Goal: Information Seeking & Learning: Learn about a topic

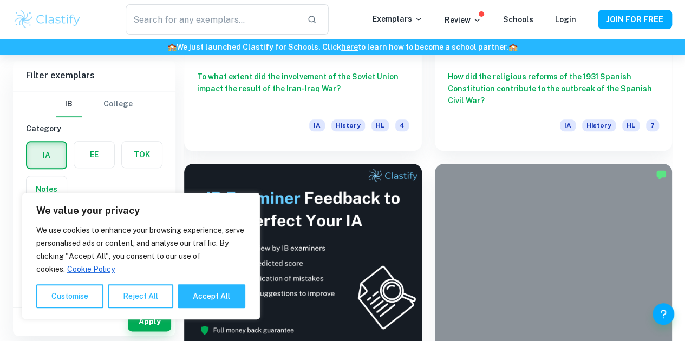
scroll to position [490, 0]
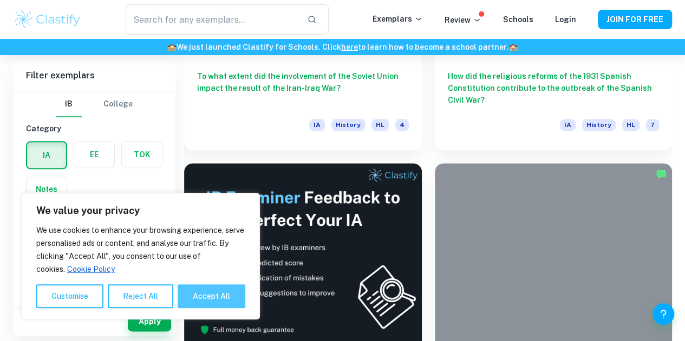
click at [208, 304] on button "Accept All" at bounding box center [211, 297] width 68 height 24
checkbox input "true"
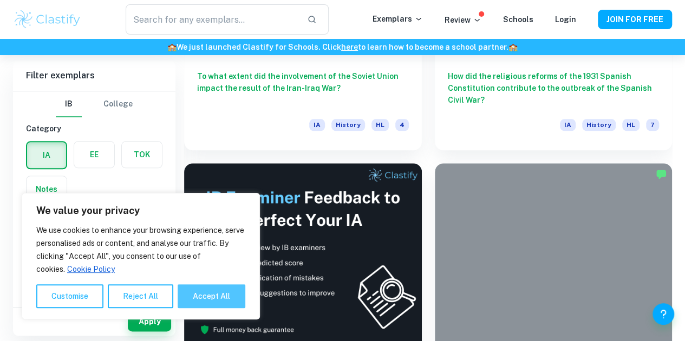
checkbox input "true"
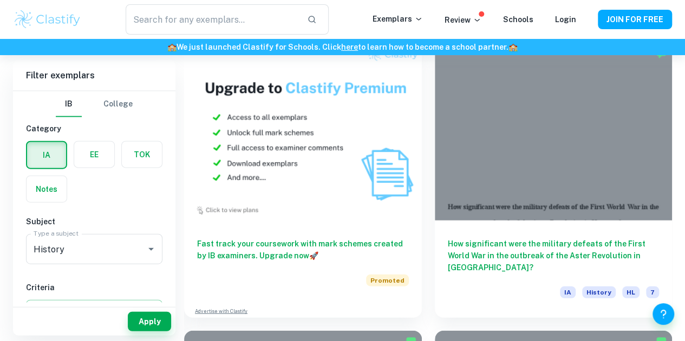
scroll to position [1188, 0]
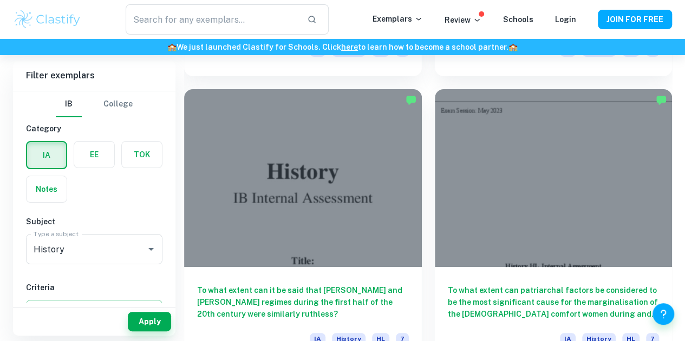
scroll to position [2061, 0]
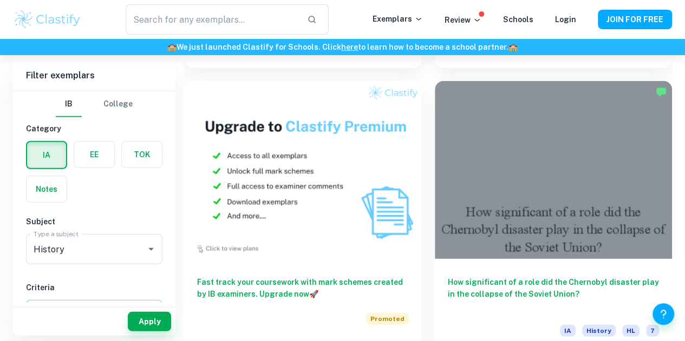
scroll to position [3472, 0]
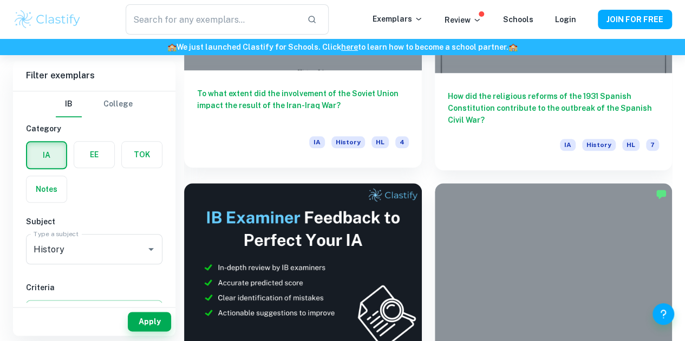
scroll to position [471, 0]
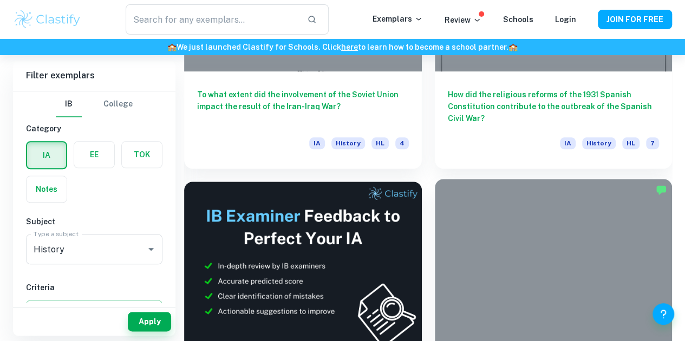
click at [435, 204] on div at bounding box center [554, 268] width 238 height 178
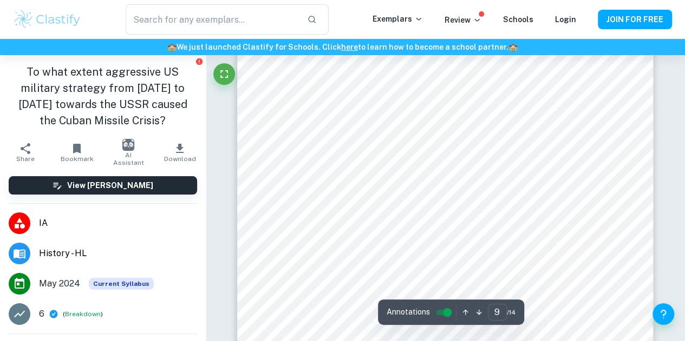
scroll to position [5172, 0]
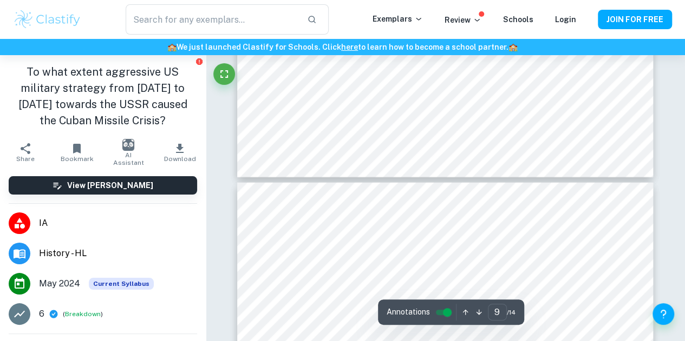
type input "10"
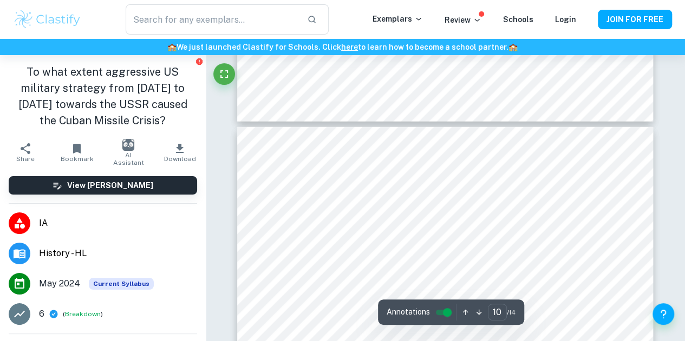
scroll to position [5479, 0]
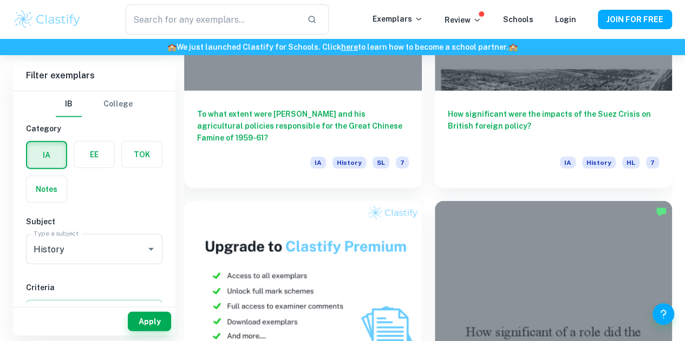
scroll to position [3336, 0]
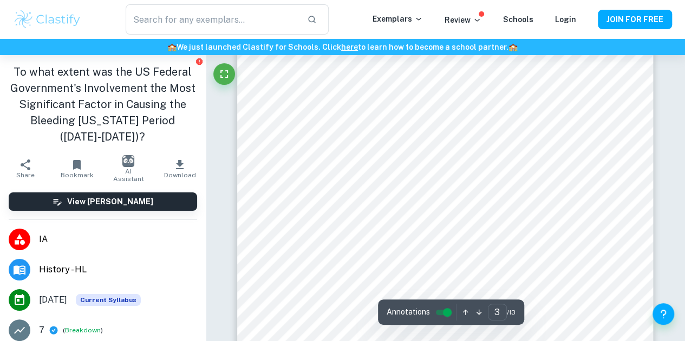
scroll to position [1310, 0]
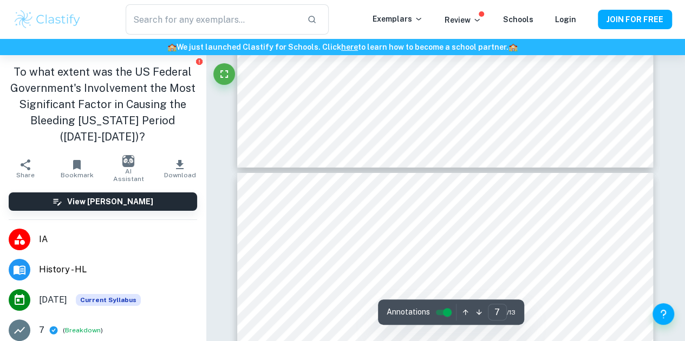
type input "8"
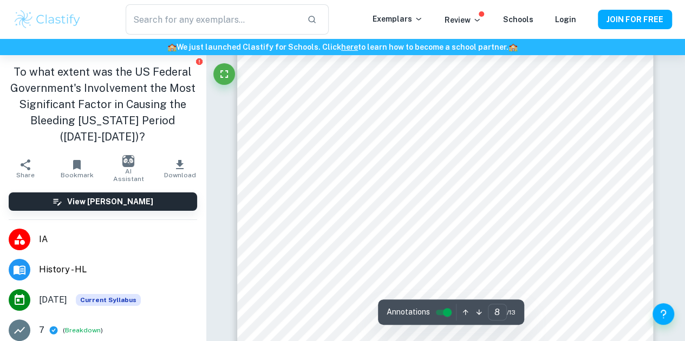
scroll to position [4255, 0]
